Goal: Task Accomplishment & Management: Use online tool/utility

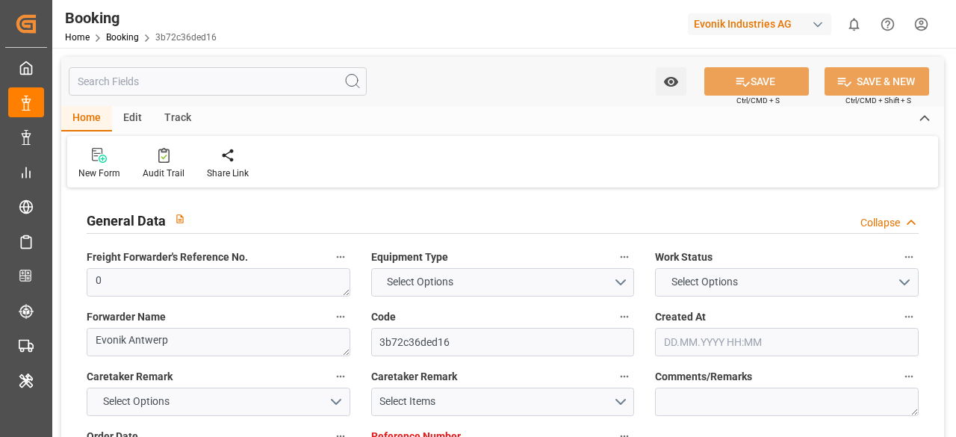
type input "0"
type input "9962536"
type input "Hyundai"
type input "Hyundai Merchant Marine [DOMAIN_NAME]."
type input "BEANR"
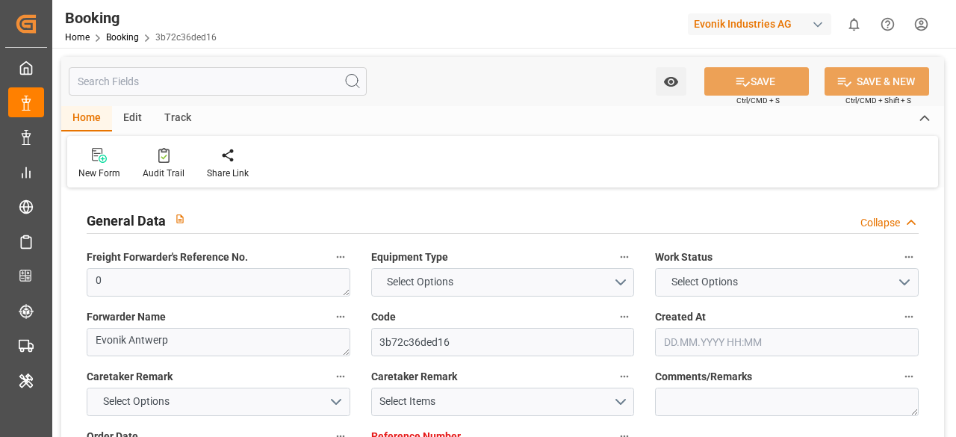
type input "KRPUS"
type input "CNNBG"
type input "0"
type input "BEANR"
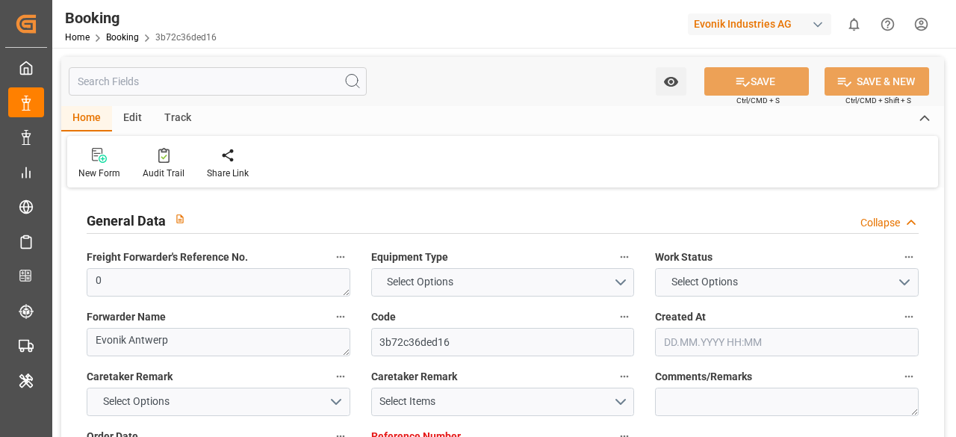
type input "KRPUS"
type input "9741384"
type input "[DATE] 09:16"
type input "[DATE]"
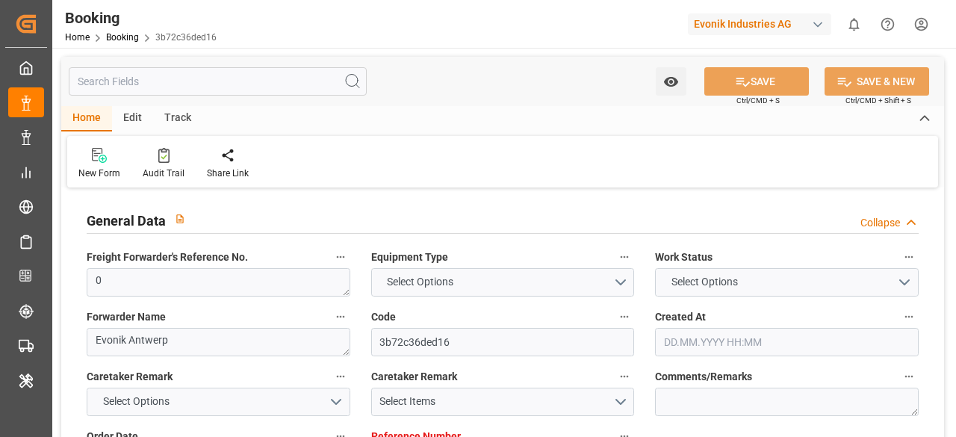
type input "[DATE]"
type input "[DATE] 00:00"
type input "[DATE] 09:24"
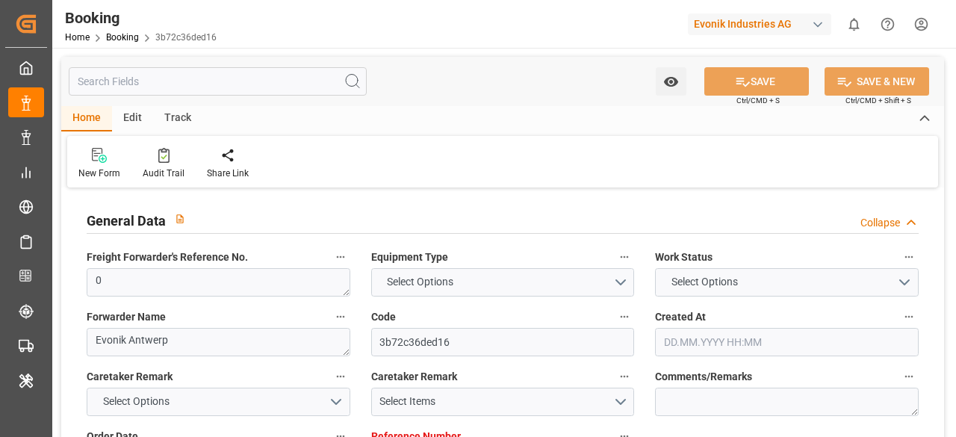
type input "[DATE] 02:08"
type input "[DATE] 07:00"
type input "[DATE] 00:00"
type input "[DATE] 12:24"
type input "[DATE] 00:00"
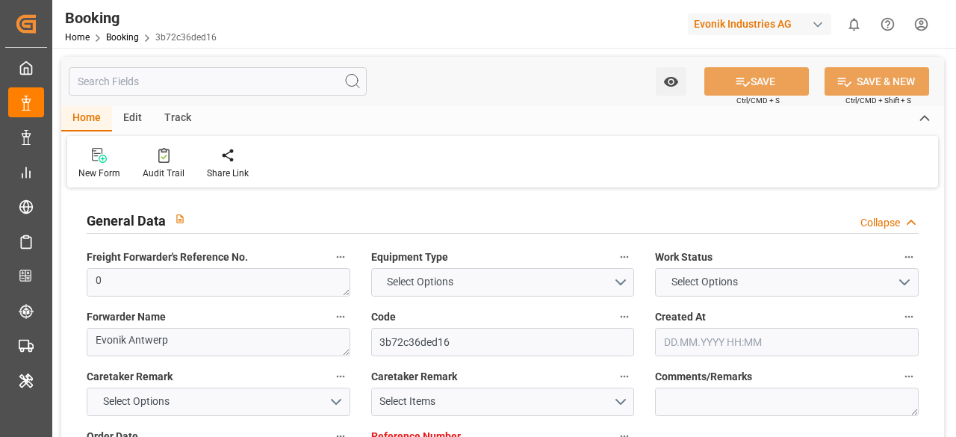
type input "[DATE] 21:00"
type input "[DATE] 00:00"
type input "[DATE] 12:24"
type input "[DATE] 04:44"
type input "[DATE]"
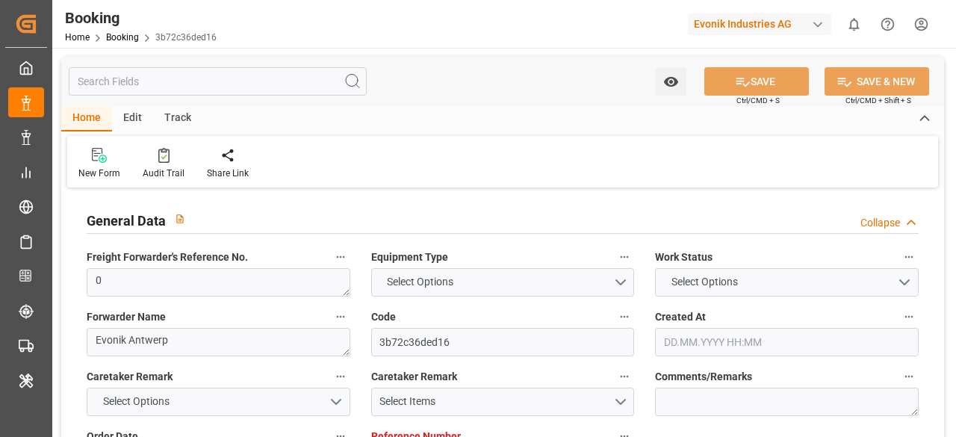
type input "[DATE] 17:41"
type input "[DATE] 11:10"
type input "[DATE] 11:07"
type input "[DATE] 12:24"
type input "[DATE] 15:24"
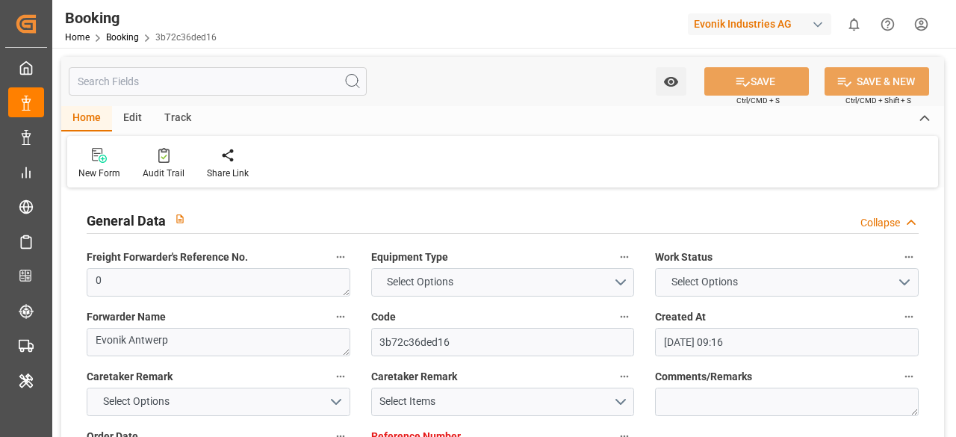
type input "[DATE] 15:24"
type input "[DATE] 02:49"
type input "[DATE] 12:52"
type input "[DATE] 21:16"
type input "[DATE] 21:00"
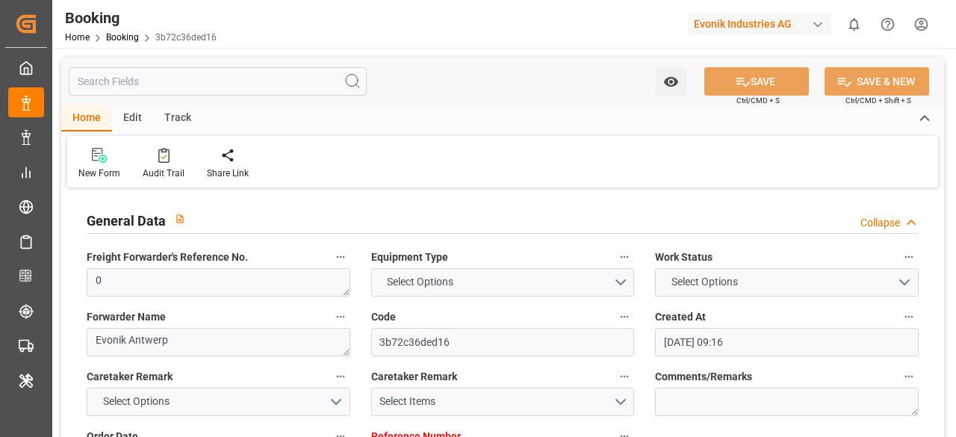
type input "[DATE] 07:00"
type input "[DATE] 20:33"
type input "[DATE] 15:07"
type input "[DATE] 18:07"
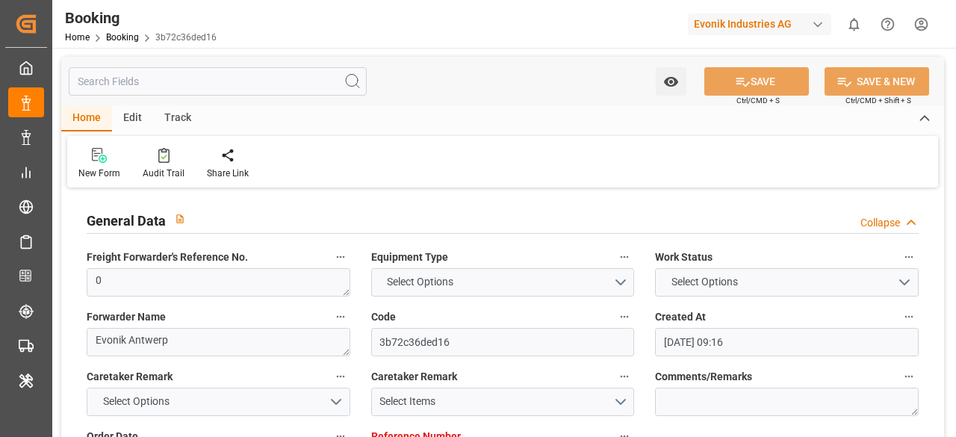
type input "[DATE] 18:07"
type input "[DATE] 20:33"
type input "[DATE] 03:07"
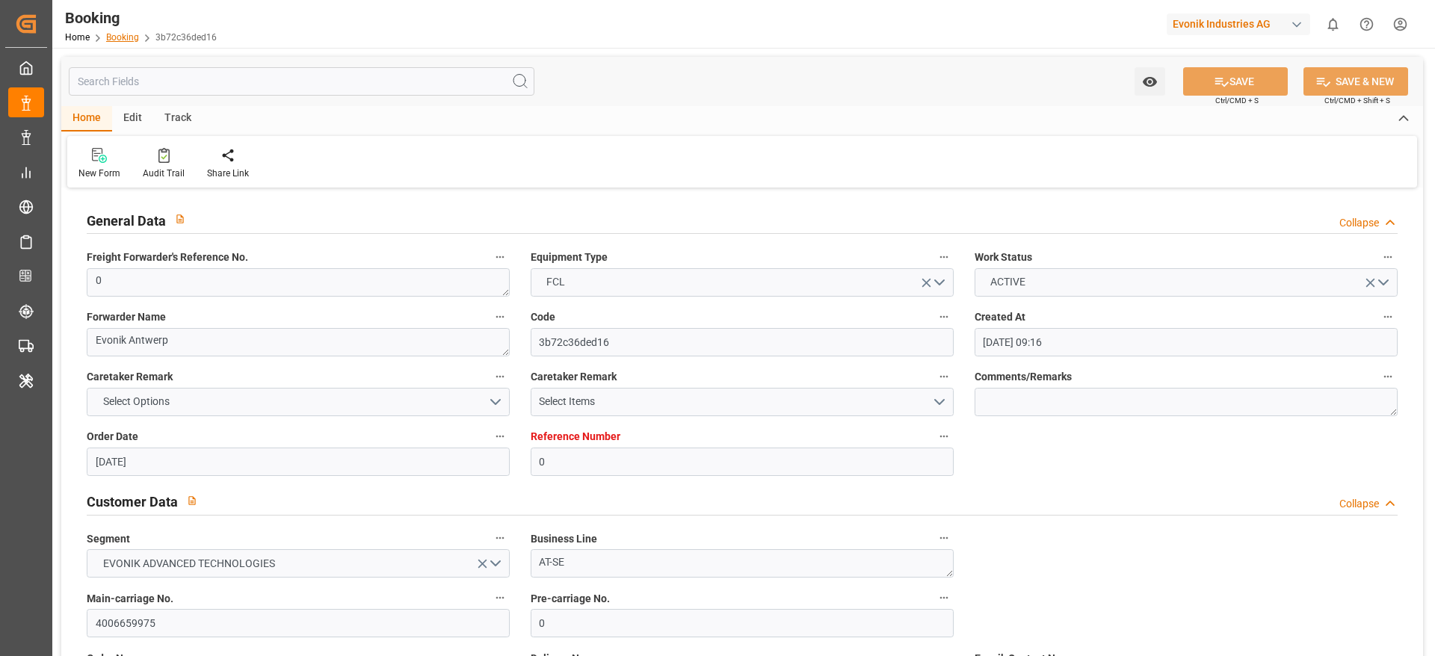
click at [125, 37] on link "Booking" at bounding box center [122, 37] width 33 height 10
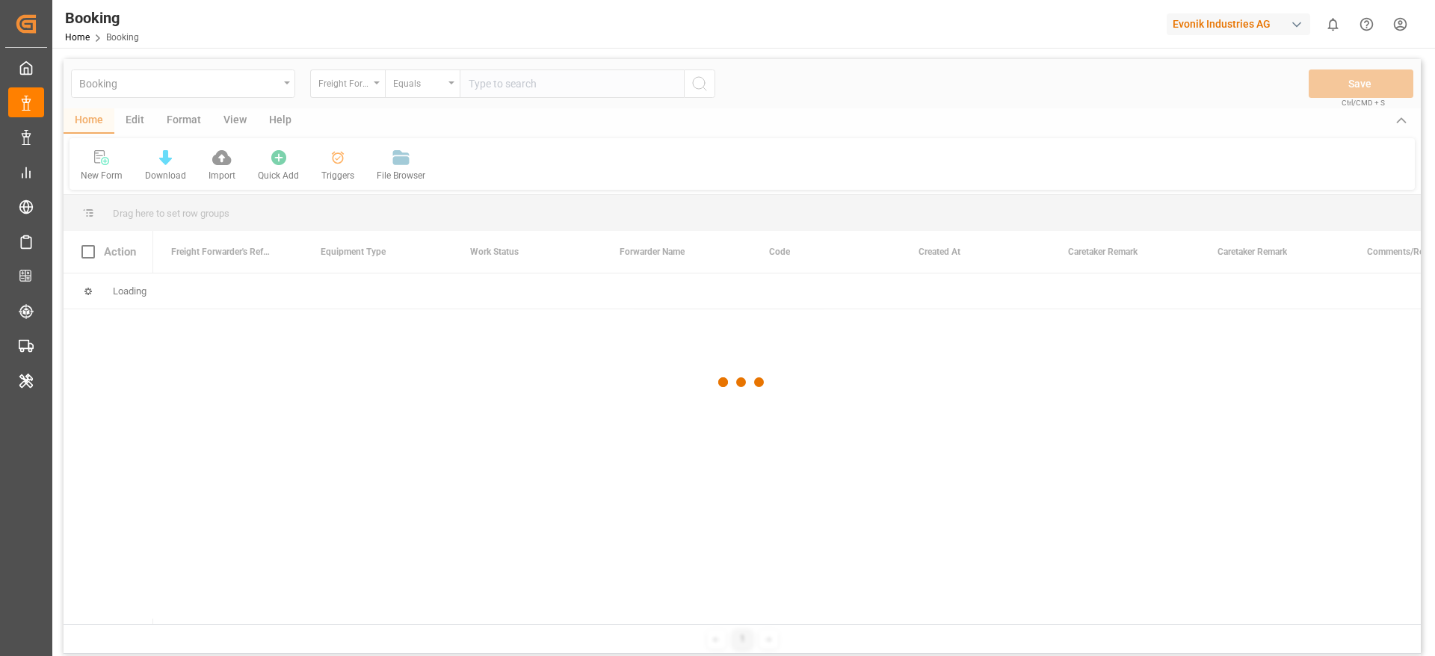
click at [201, 126] on div at bounding box center [742, 382] width 1357 height 647
click at [194, 124] on div at bounding box center [742, 382] width 1357 height 647
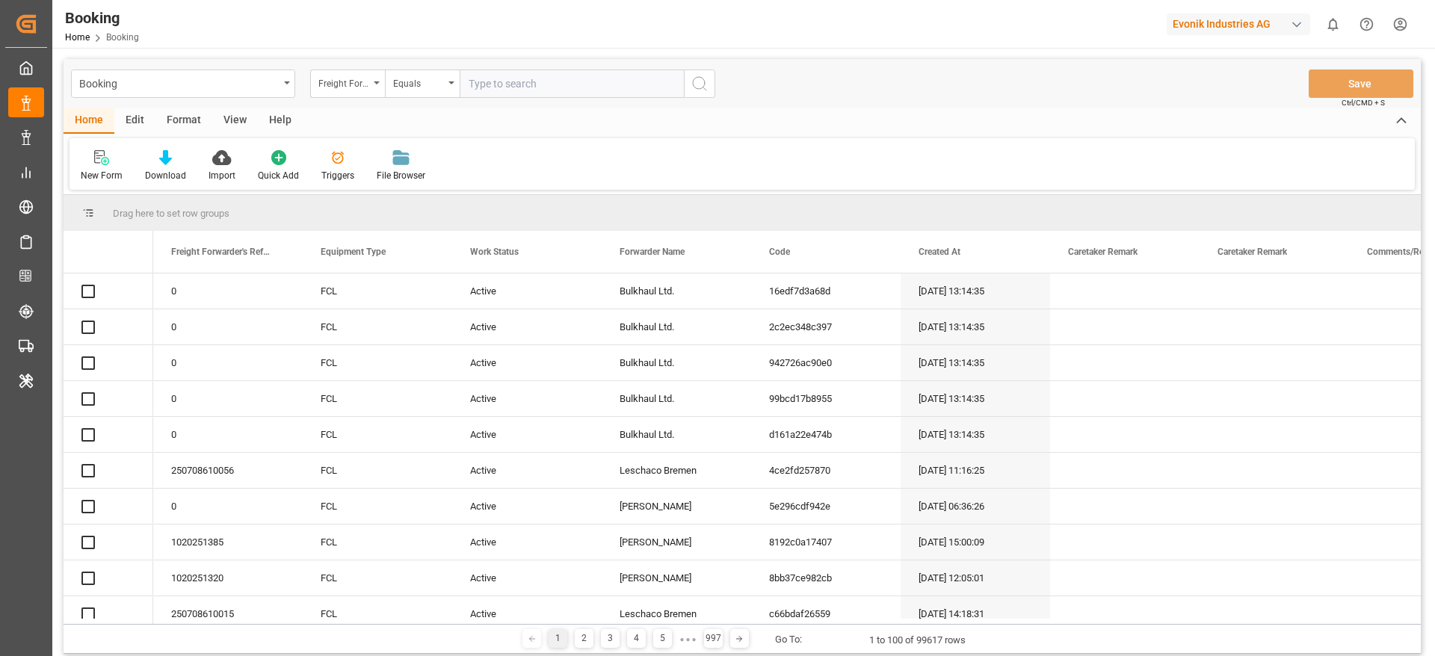
click at [189, 124] on div "Format" at bounding box center [183, 120] width 57 height 25
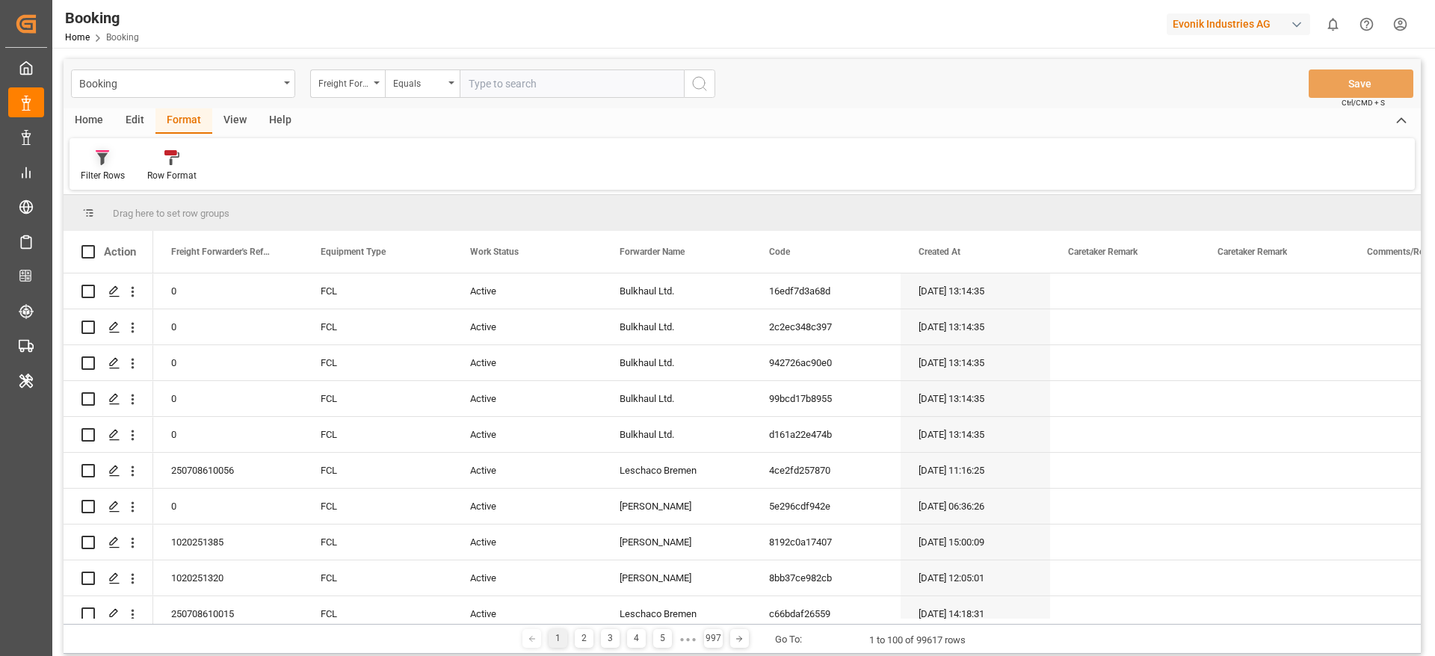
click at [104, 167] on div "Filter Rows" at bounding box center [102, 165] width 66 height 33
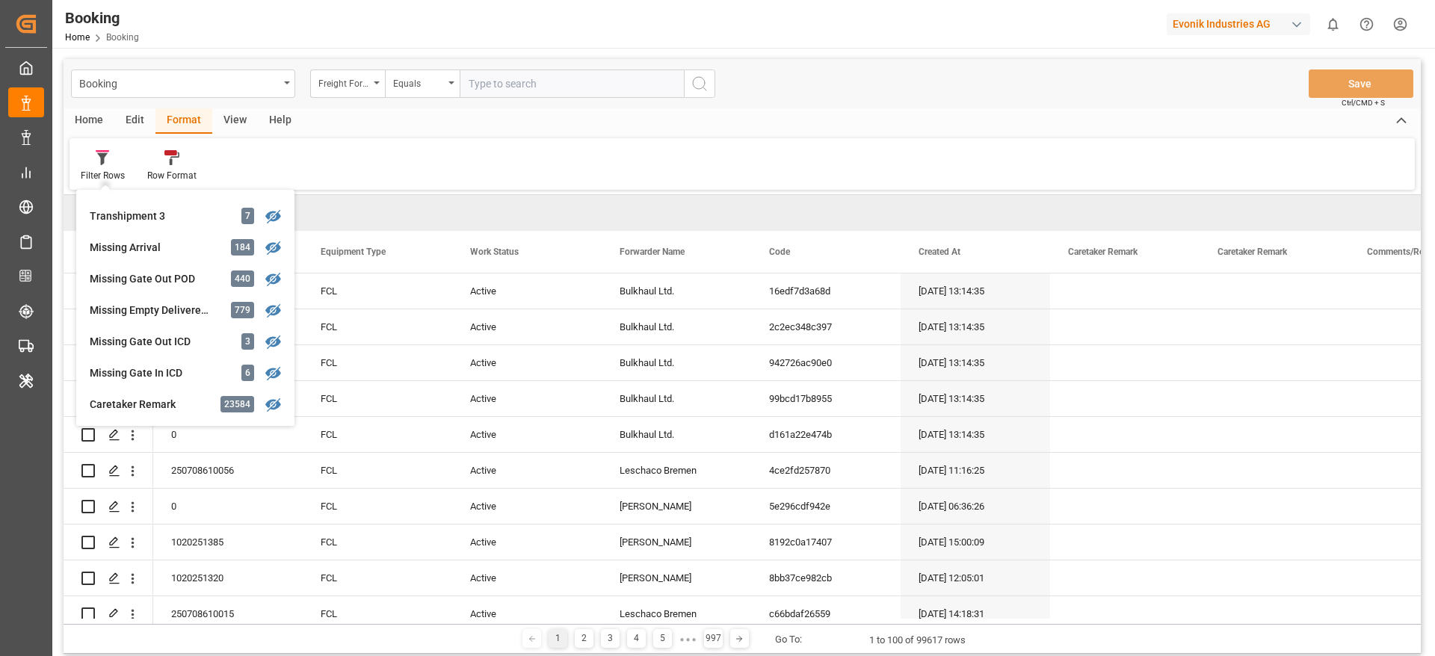
scroll to position [448, 0]
